Goal: Information Seeking & Learning: Learn about a topic

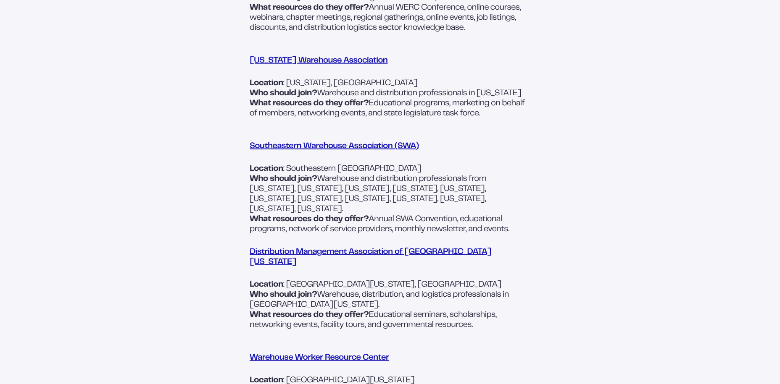
scroll to position [623, 0]
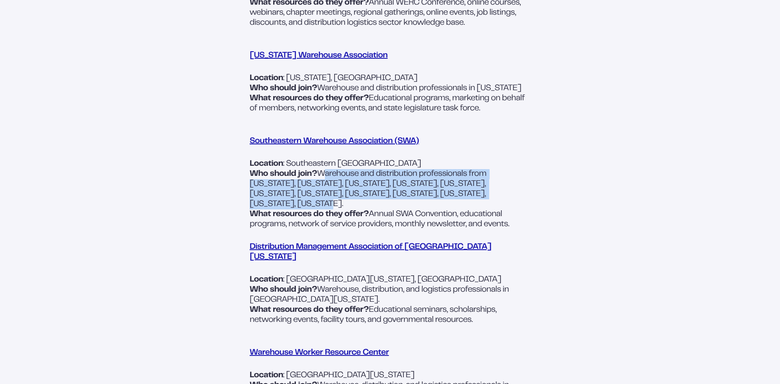
drag, startPoint x: 320, startPoint y: 184, endPoint x: 455, endPoint y: 203, distance: 135.7
click at [455, 203] on p "Who should join? Warehouse and distribution professionals from [US_STATE], [US_…" at bounding box center [389, 189] width 281 height 40
click at [336, 181] on p "Who should join? Warehouse and distribution professionals from [US_STATE], [US_…" at bounding box center [389, 189] width 281 height 40
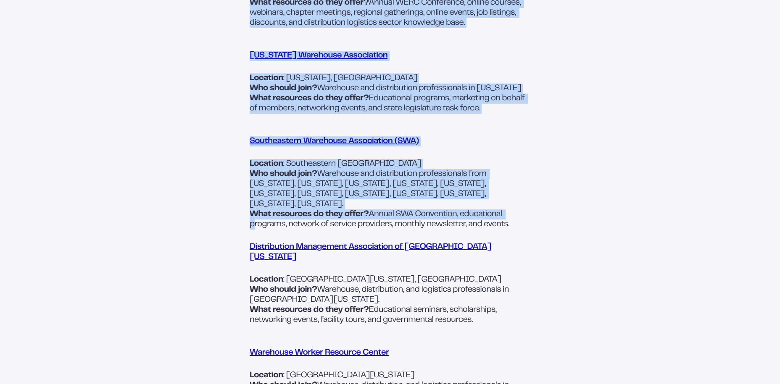
drag, startPoint x: 243, startPoint y: 149, endPoint x: 514, endPoint y: 213, distance: 278.4
click at [514, 213] on div "Distribution & Warehousing Associations: Which Should You Join? 2 Min. Read Tim…" at bounding box center [389, 46] width 571 height 1043
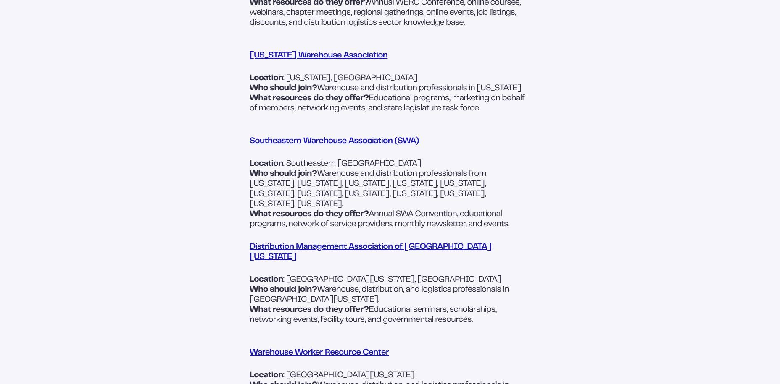
drag, startPoint x: 514, startPoint y: 213, endPoint x: 524, endPoint y: 226, distance: 16.2
click at [515, 213] on p "What resources do they offer? Annual SWA Convention, educational programs, netw…" at bounding box center [389, 220] width 281 height 20
drag, startPoint x: 514, startPoint y: 226, endPoint x: 249, endPoint y: 152, distance: 275.7
click at [249, 152] on div "Distribution & Warehousing Associations: Which Should You Join? 2 Min. Read Tim…" at bounding box center [389, 46] width 571 height 1043
click at [249, 152] on div at bounding box center [176, 46] width 145 height 1043
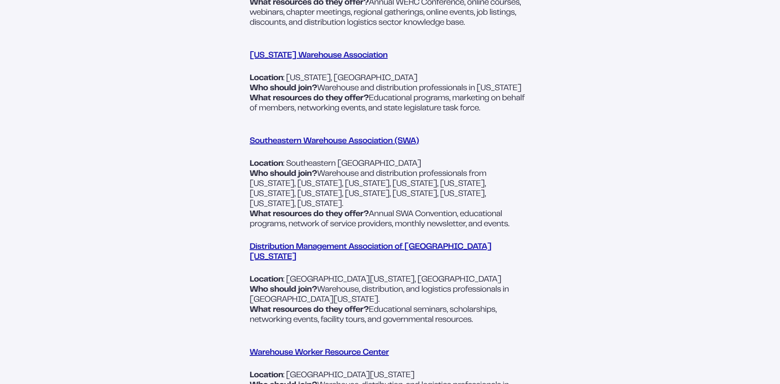
click at [517, 222] on p "What resources do they offer? Annual SWA Convention, educational programs, netw…" at bounding box center [389, 220] width 281 height 20
drag, startPoint x: 492, startPoint y: 223, endPoint x: 249, endPoint y: 153, distance: 253.0
click at [249, 153] on div "If you’ve been looking to connect with other professionals in the distribution …" at bounding box center [389, 171] width 281 height 791
copy div "Southeastern Warehouse Association (SWA) Location : Southeastern [GEOGRAPHIC_DA…"
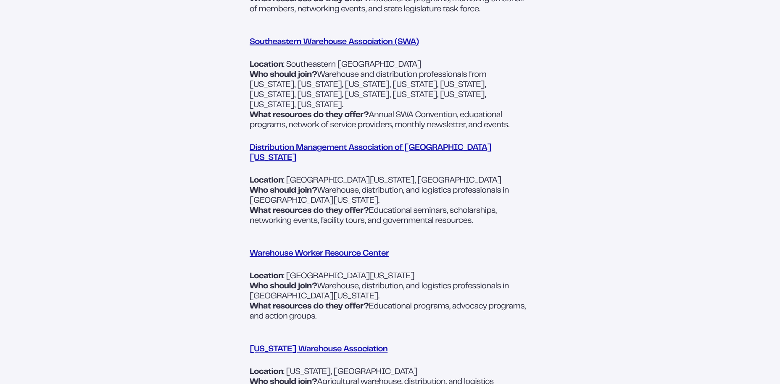
scroll to position [756, 0]
